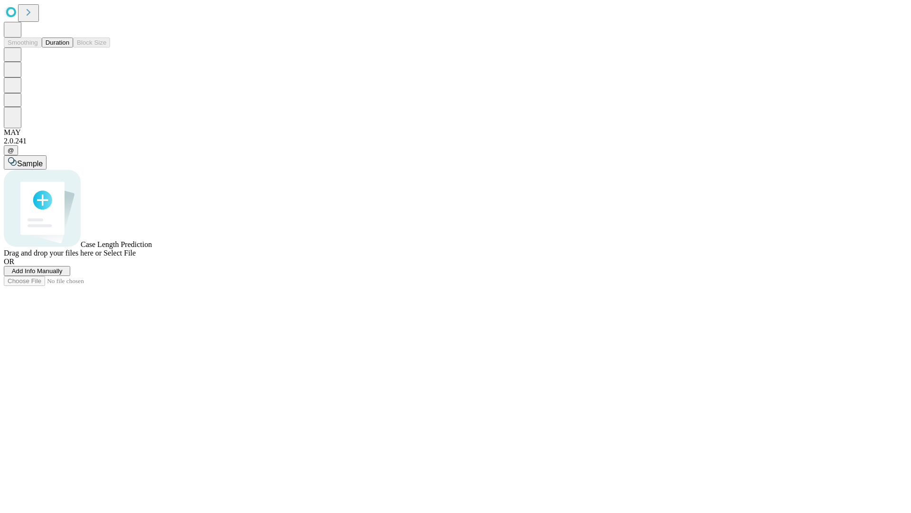
click at [69, 47] on button "Duration" at bounding box center [57, 43] width 31 height 10
click at [43, 160] on span "Sample" at bounding box center [30, 164] width 26 height 8
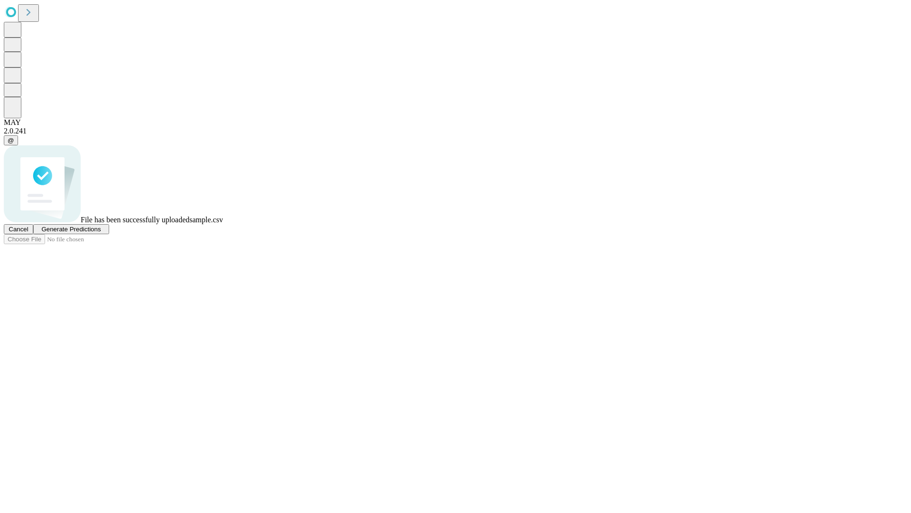
click at [101, 233] on span "Generate Predictions" at bounding box center [70, 228] width 59 height 7
